Goal: Task Accomplishment & Management: Manage account settings

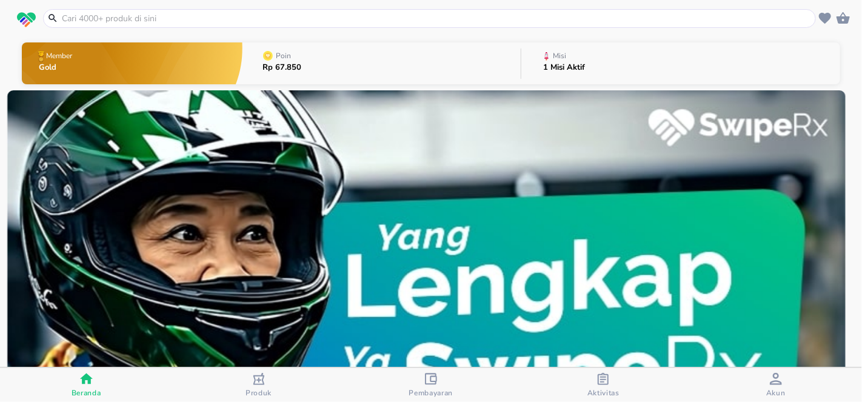
click at [761, 375] on span "Akun" at bounding box center [776, 385] width 165 height 25
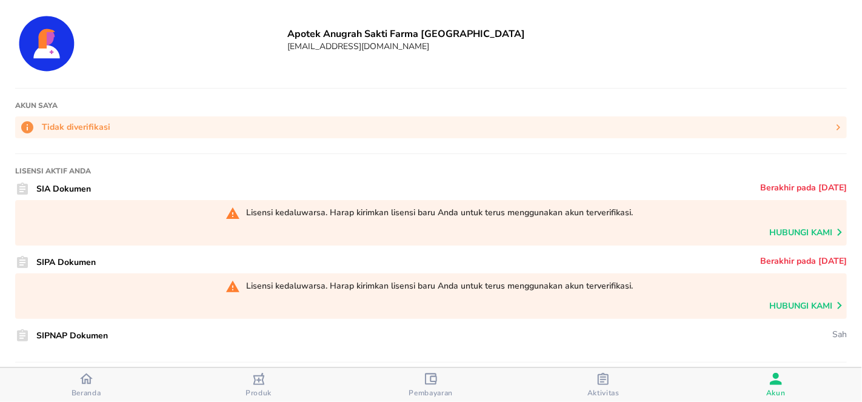
click at [544, 67] on div "Apotek Anugrah Sakti Farma 2 Tambun Tambun Selatan [EMAIL_ADDRESS][DOMAIN_NAME]" at bounding box center [431, 39] width 832 height 67
click at [403, 32] on h6 "Apotek Anugrah Sakti Farma [GEOGRAPHIC_DATA]" at bounding box center [567, 33] width 560 height 13
copy h6 "Apotek Anugrah Sakti Farma [GEOGRAPHIC_DATA]"
